Goal: Find specific page/section: Find specific page/section

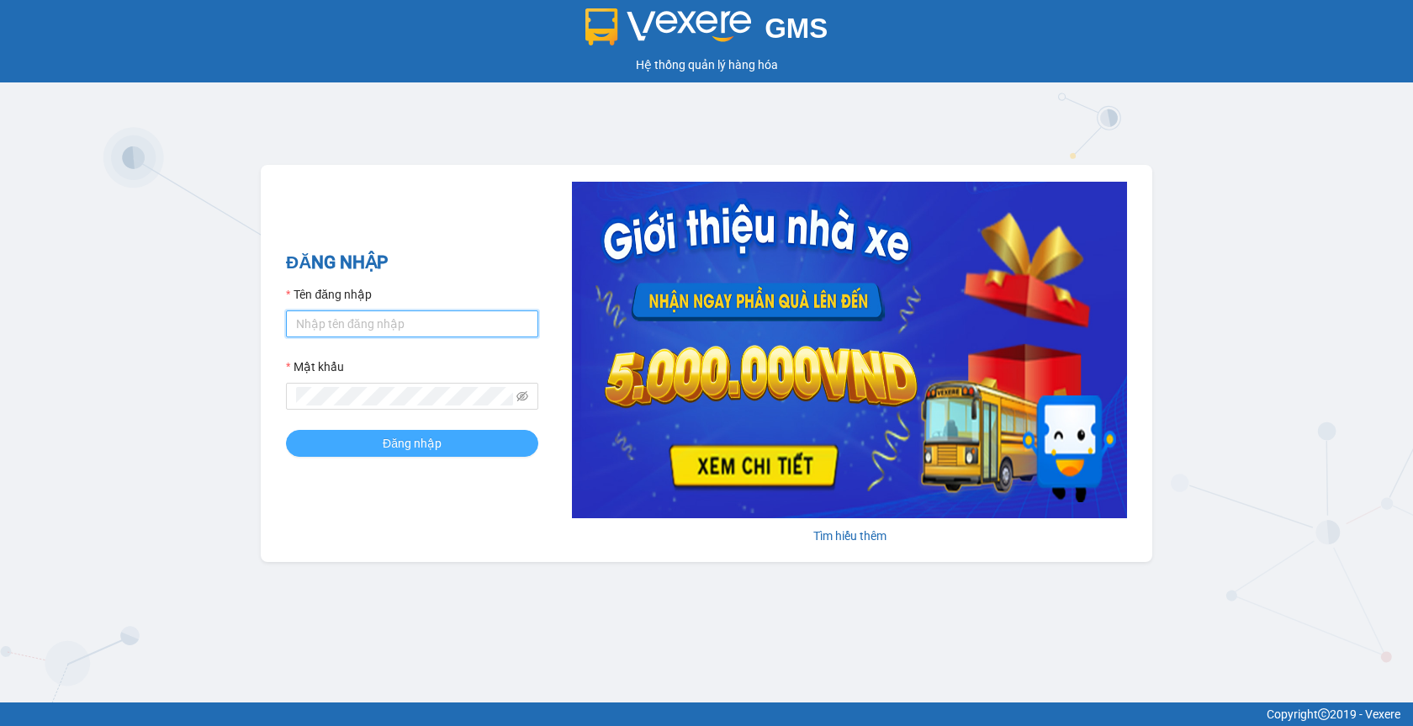
type input "thuyntt_kt.saoviet"
click at [388, 447] on span "Đăng nhập" at bounding box center [412, 443] width 59 height 19
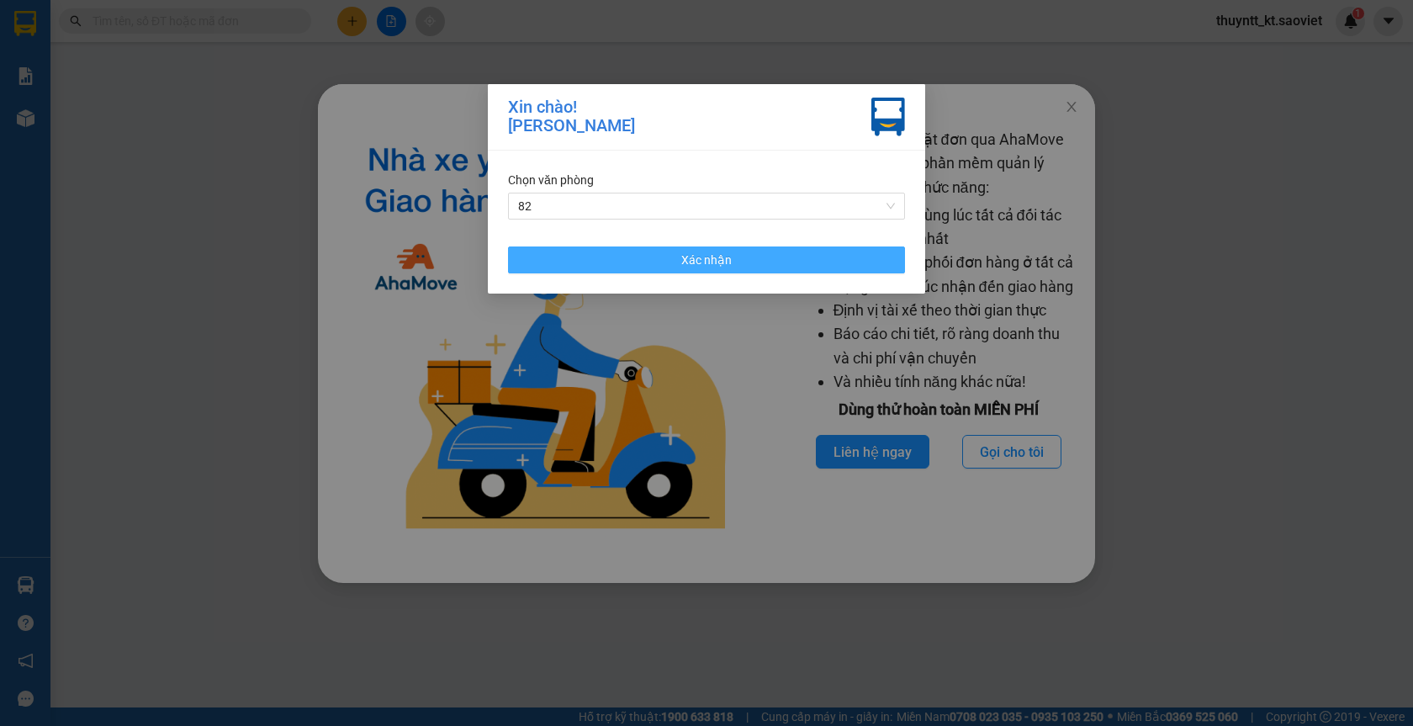
click at [640, 264] on button "Xác nhận" at bounding box center [706, 259] width 397 height 27
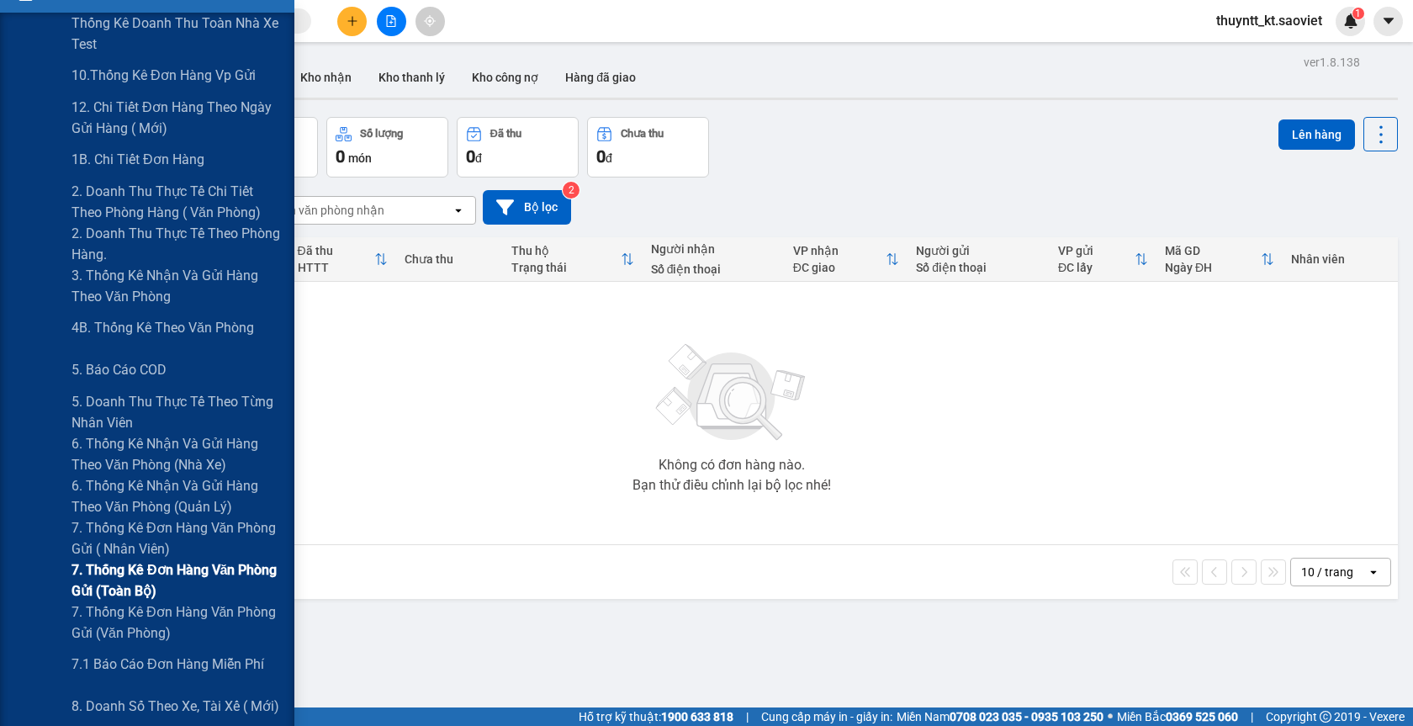
scroll to position [168, 0]
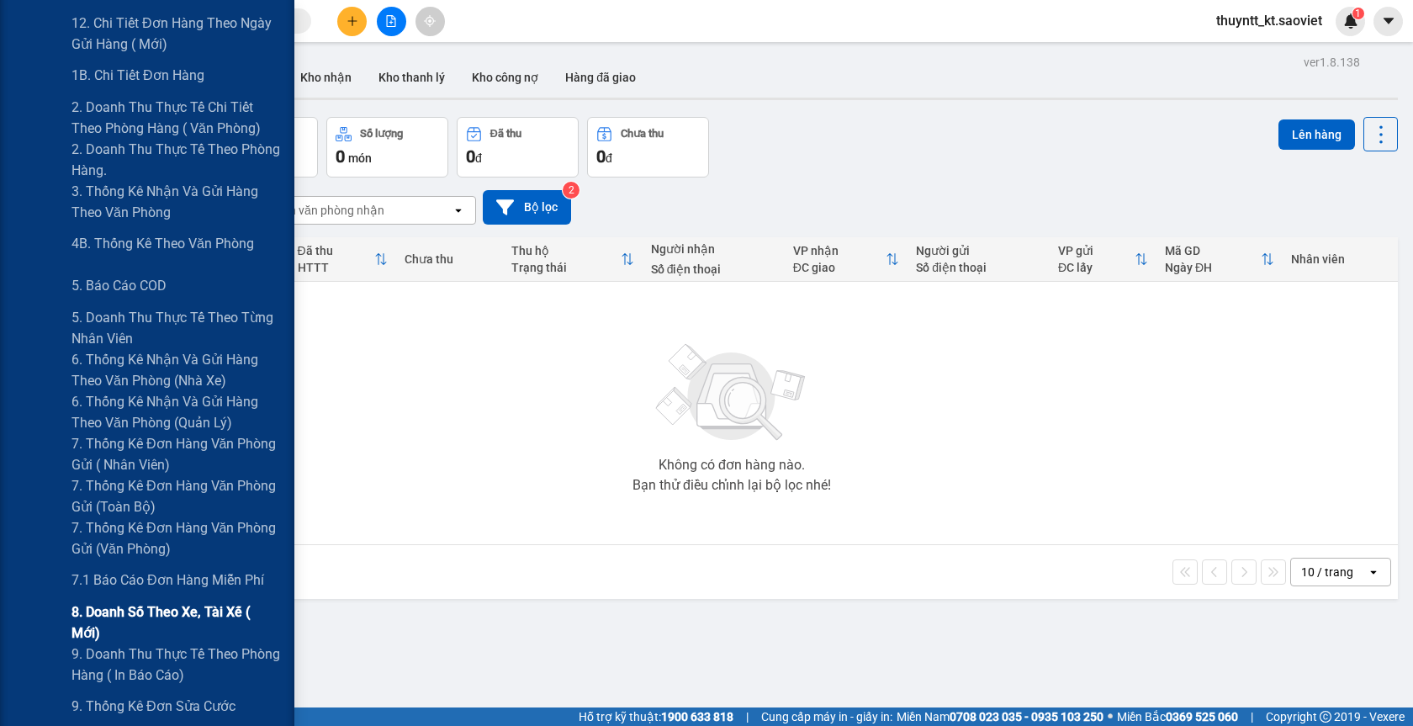
click at [157, 631] on span "8. Doanh số theo xe, tài xế ( mới)" at bounding box center [176, 622] width 210 height 42
